Goal: Information Seeking & Learning: Check status

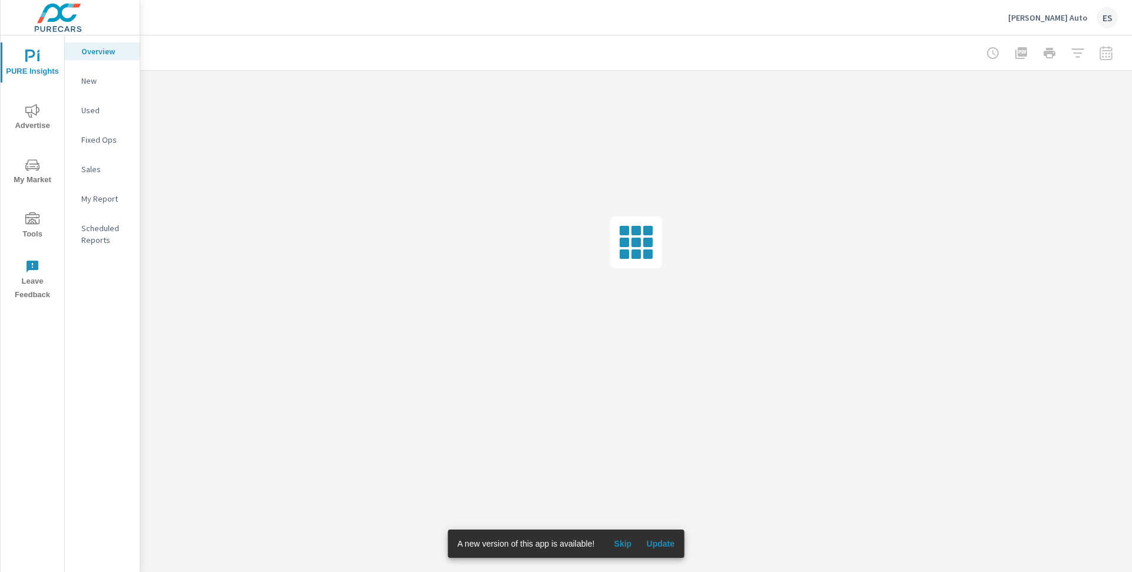
click at [661, 545] on span "Update" at bounding box center [660, 543] width 28 height 11
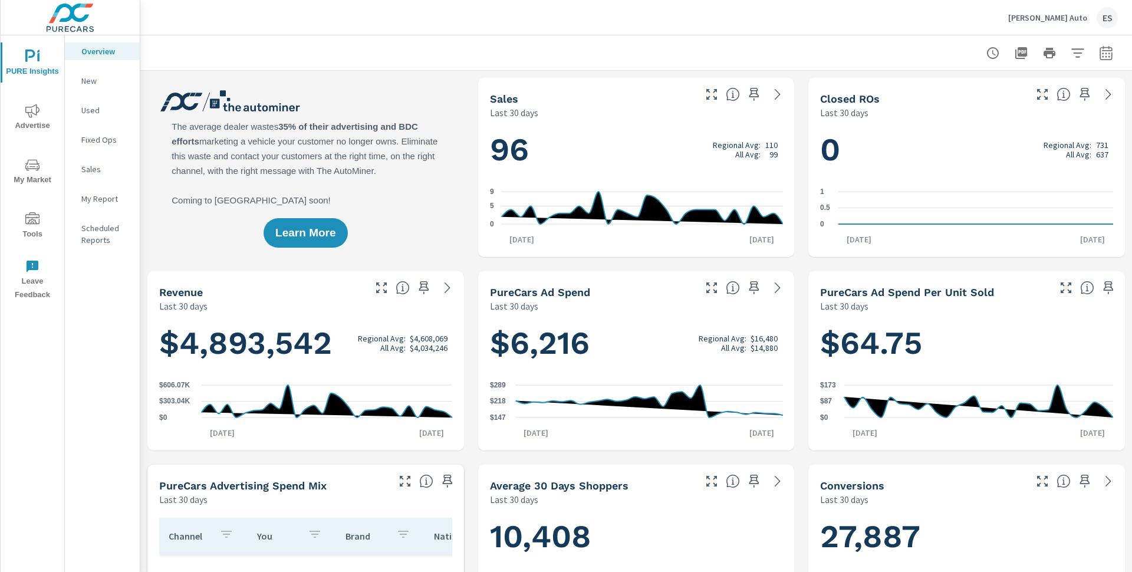
click at [113, 82] on p "New" at bounding box center [105, 81] width 49 height 12
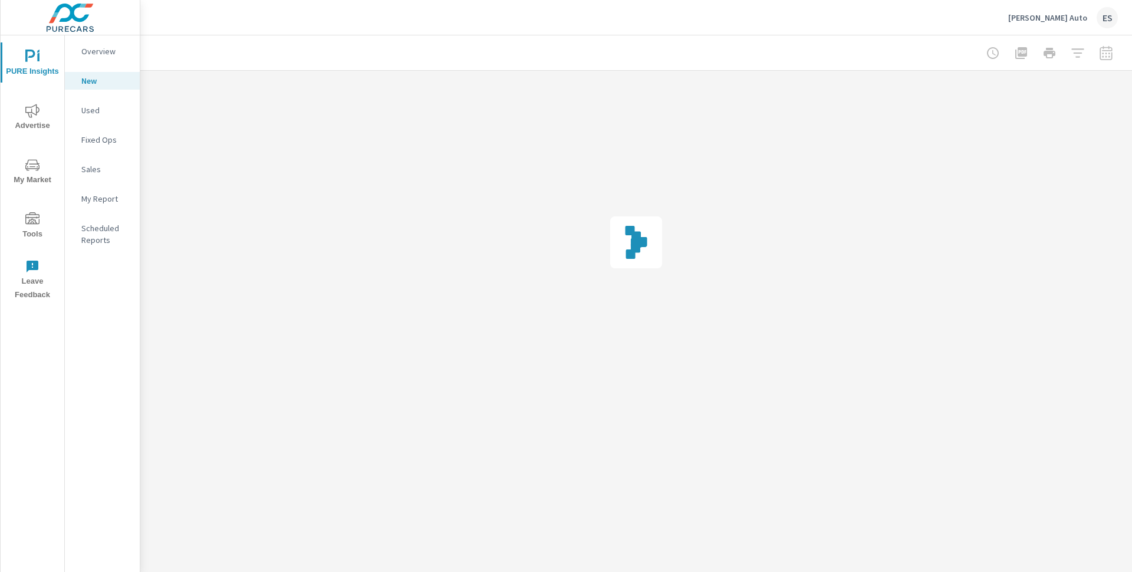
click at [34, 116] on icon "nav menu" at bounding box center [32, 111] width 14 height 14
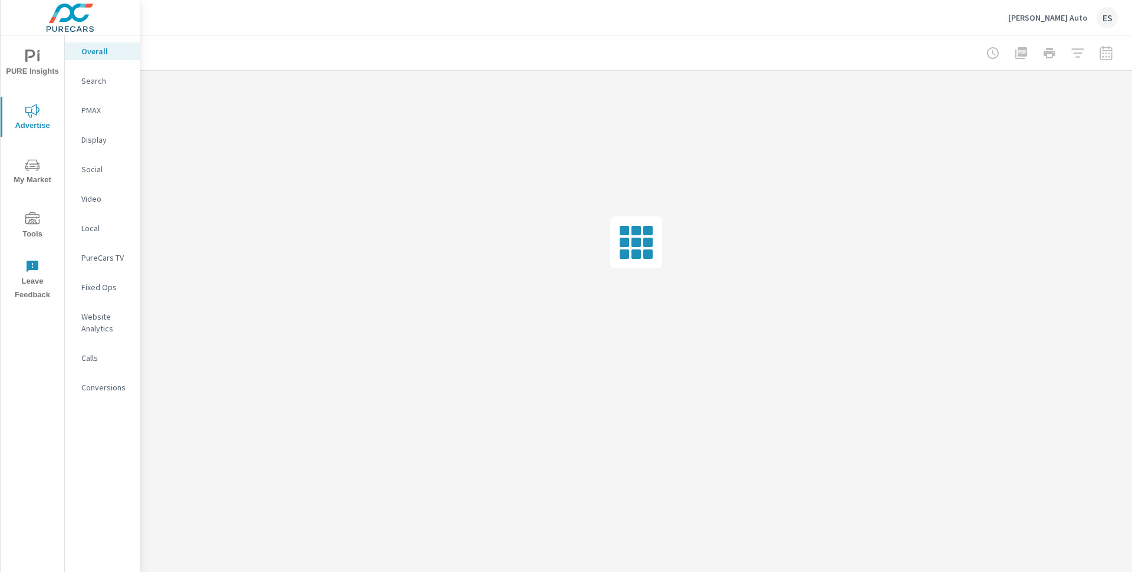
click at [88, 78] on p "Search" at bounding box center [105, 81] width 49 height 12
click at [100, 52] on p "Overall" at bounding box center [105, 51] width 49 height 12
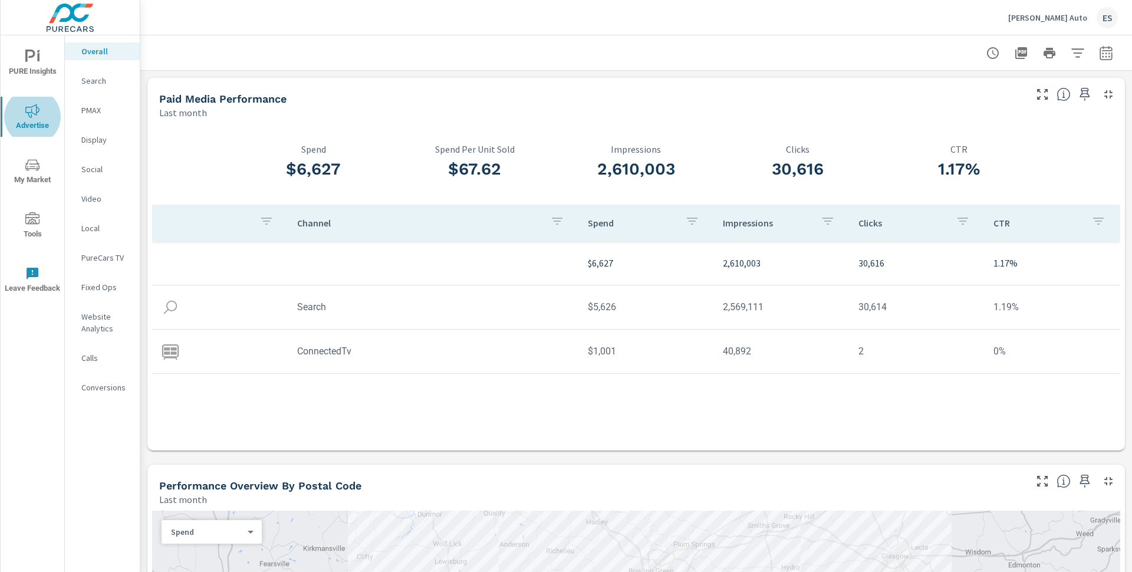
click at [606, 311] on td "$5,626" at bounding box center [646, 307] width 136 height 30
click at [90, 85] on p "Search" at bounding box center [105, 81] width 49 height 12
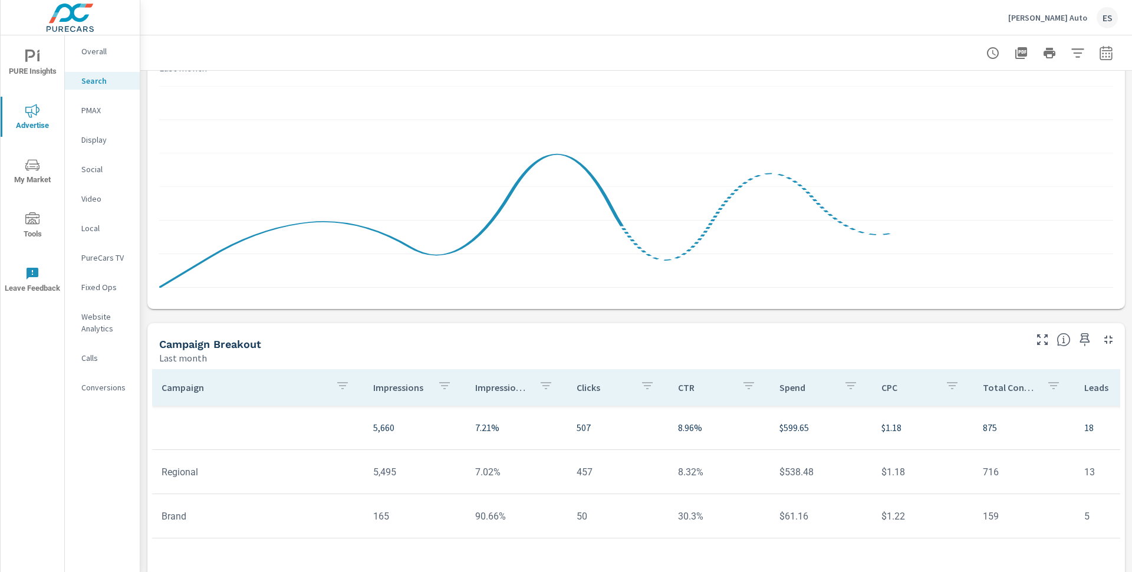
scroll to position [756, 0]
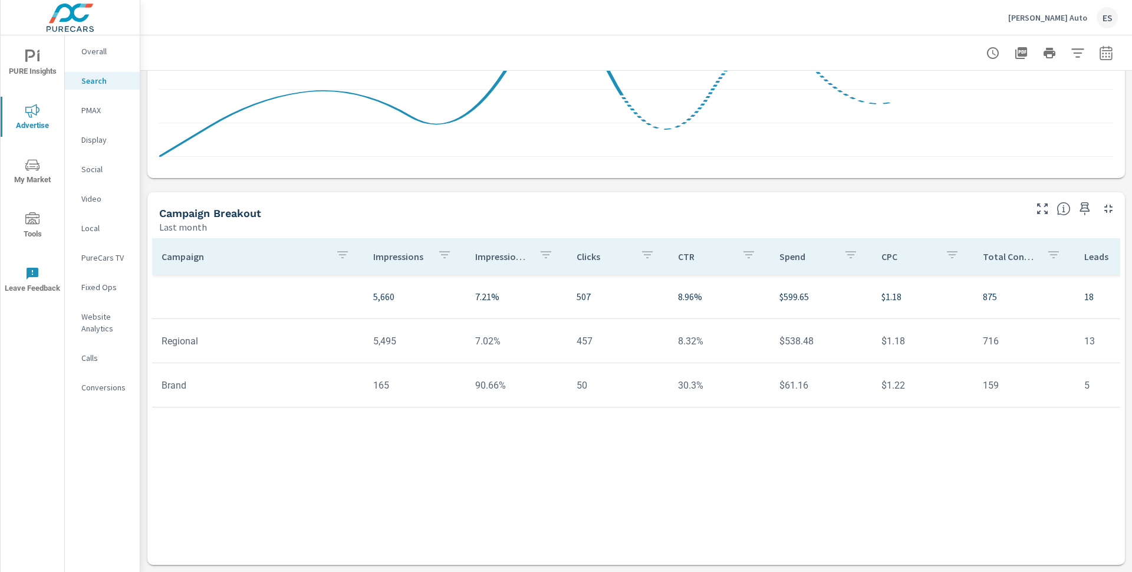
click at [533, 356] on tr "Regional 5,495 7.02% 457 8.32% $538.48 $1.18 716 13 334 $0.75 157% 66.13% 25.66%" at bounding box center [918, 341] width 1532 height 44
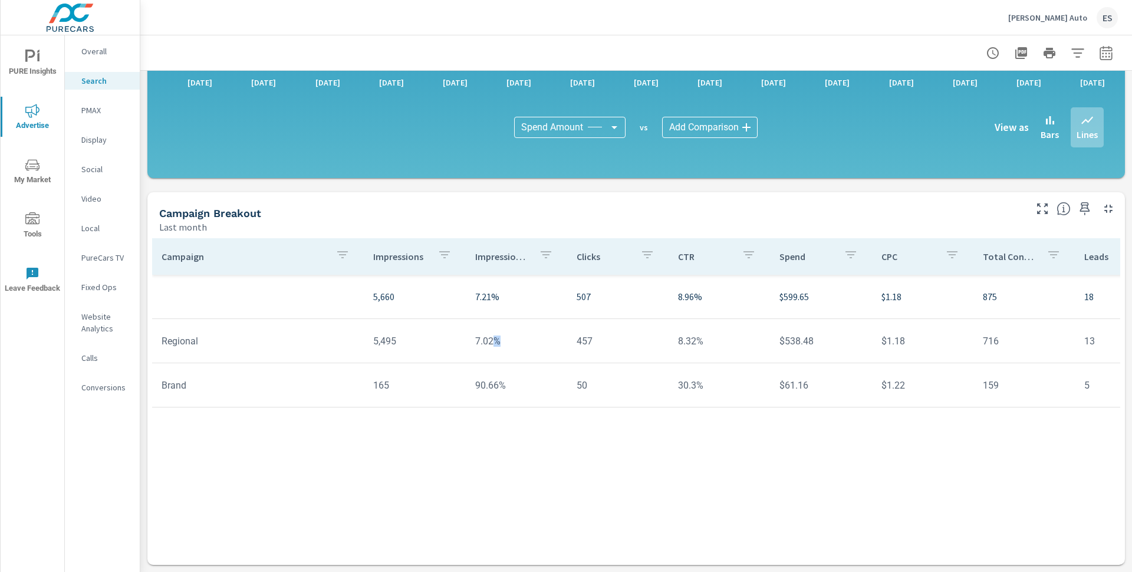
click at [533, 356] on tr "Regional 5,495 7.02% 457 8.32% $538.48 $1.18 716 13 334 $0.75 157% 66.13% 25.66%" at bounding box center [918, 341] width 1532 height 44
drag, startPoint x: 534, startPoint y: 338, endPoint x: 684, endPoint y: 344, distance: 150.4
click at [536, 338] on td "7.02%" at bounding box center [516, 341] width 101 height 30
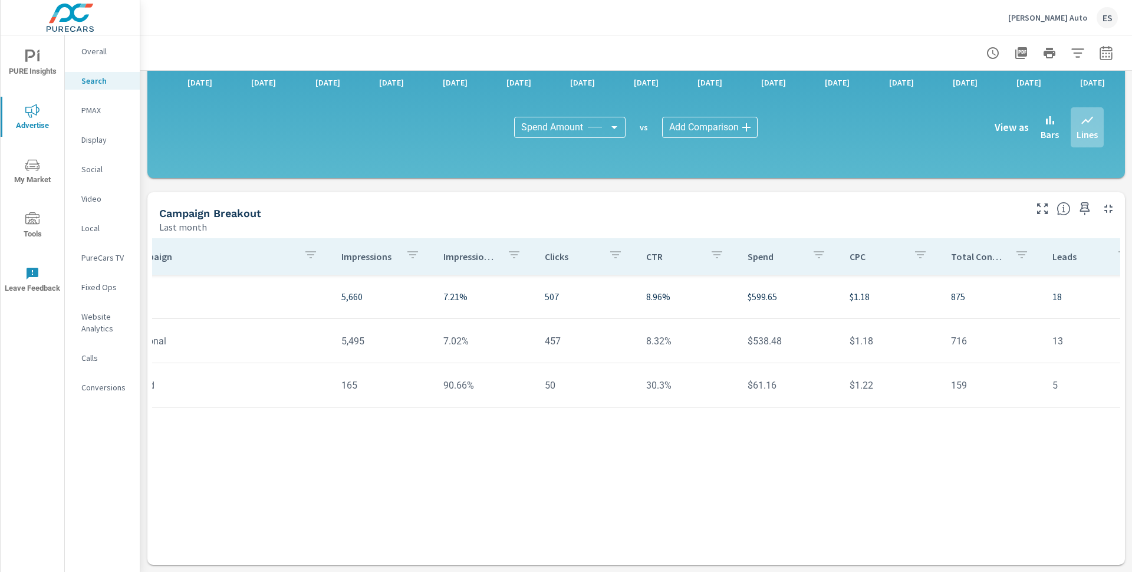
scroll to position [0, 0]
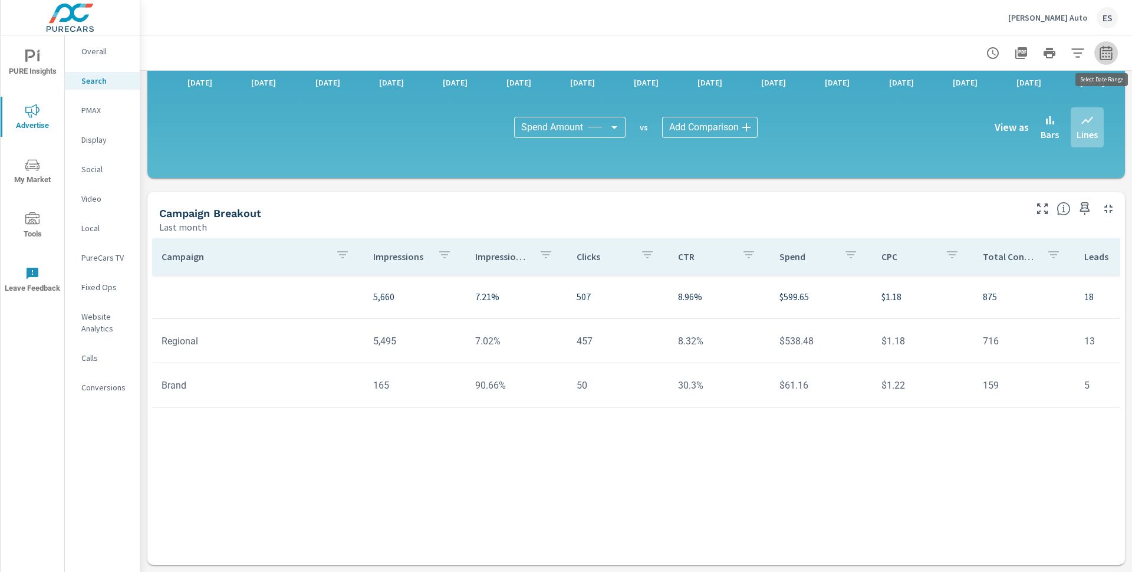
click at [1106, 52] on icon "button" at bounding box center [1106, 53] width 14 height 14
select select "Last month"
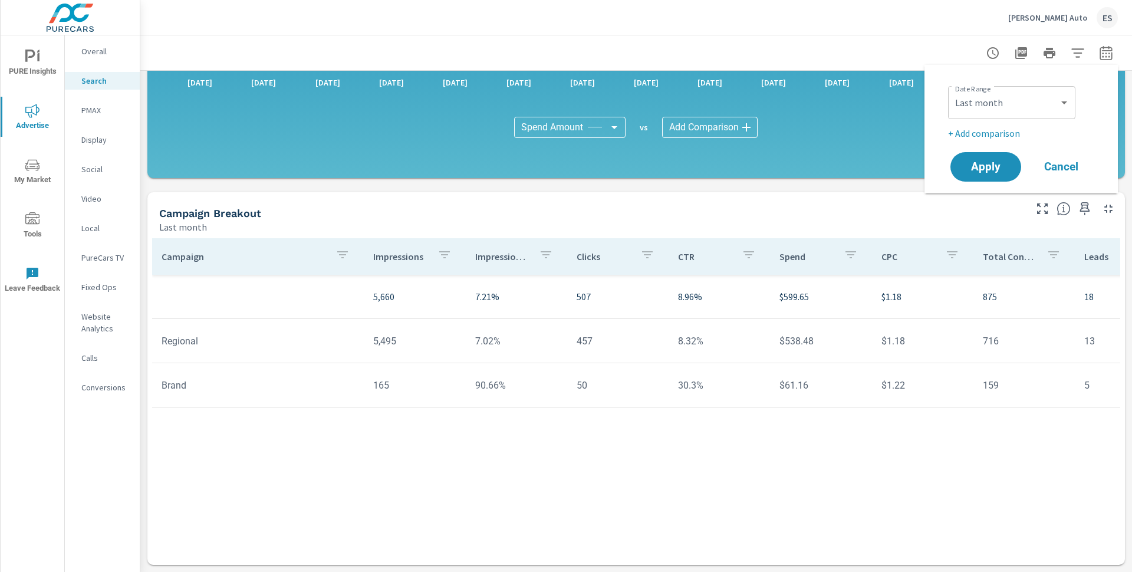
click at [988, 128] on p "+ Add comparison" at bounding box center [1023, 133] width 151 height 14
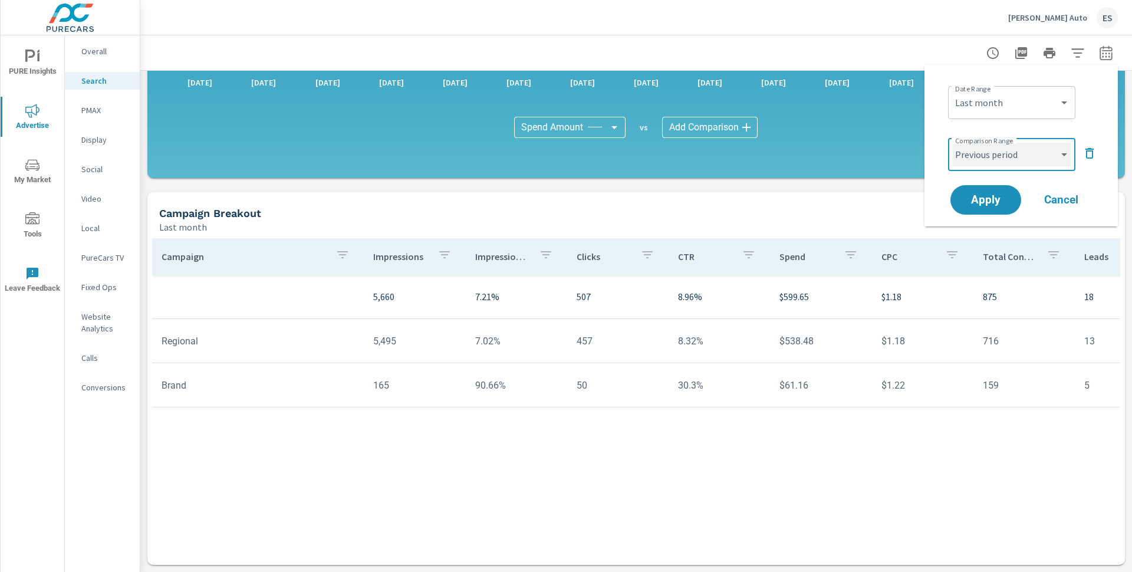
select select "Previous month"
click option "Previous month" at bounding box center [0, 0] width 0 height 0
click at [1004, 195] on span "Apply" at bounding box center [985, 200] width 48 height 11
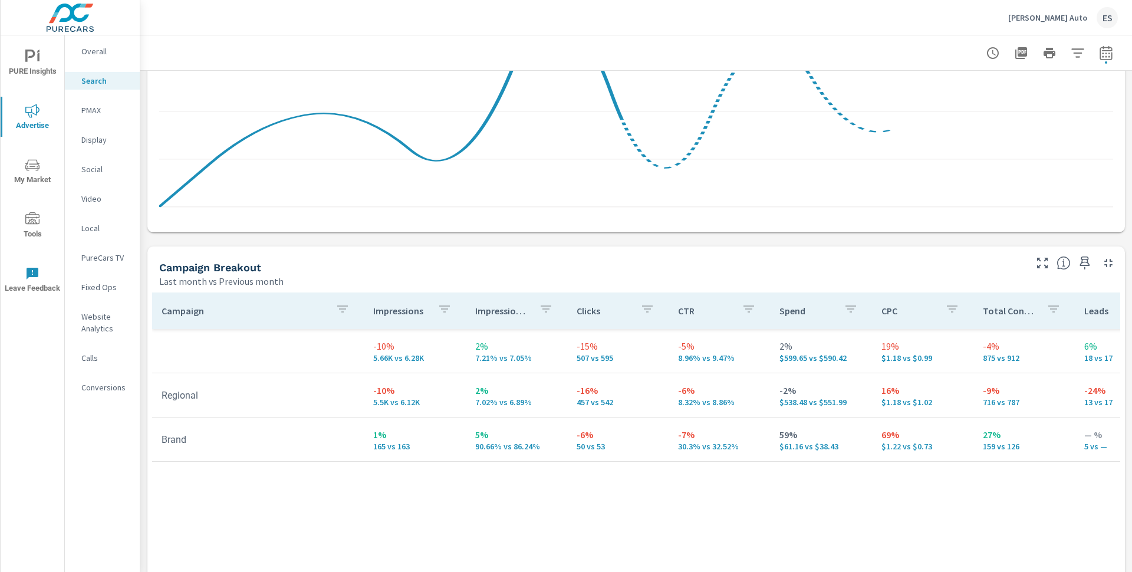
scroll to position [1139, 0]
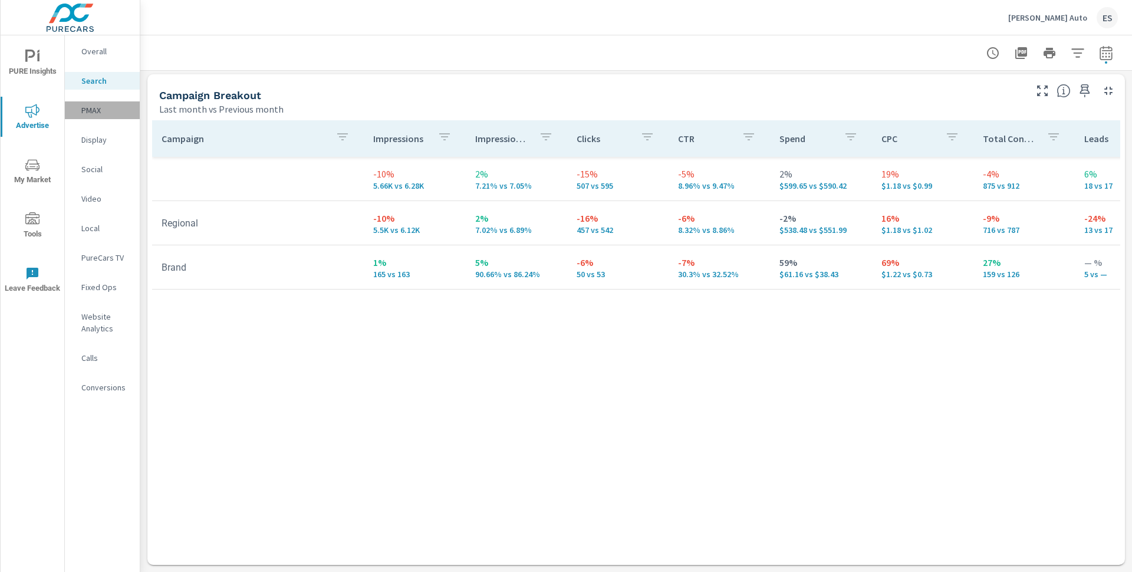
click at [95, 104] on p "PMAX" at bounding box center [105, 110] width 49 height 12
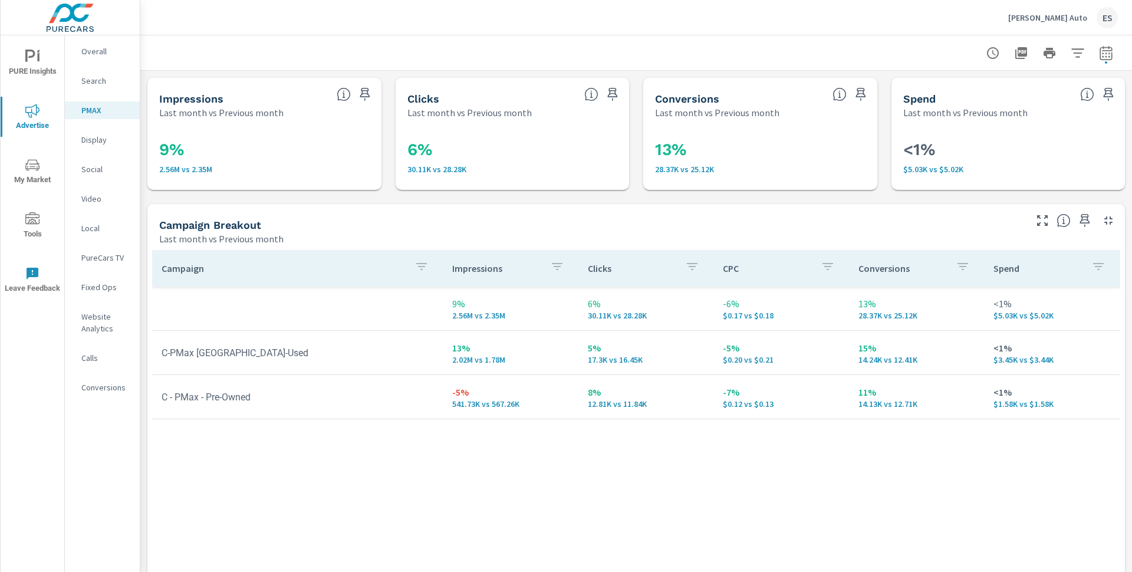
click at [98, 197] on p "Video" at bounding box center [105, 199] width 49 height 12
